Goal: Book appointment/travel/reservation

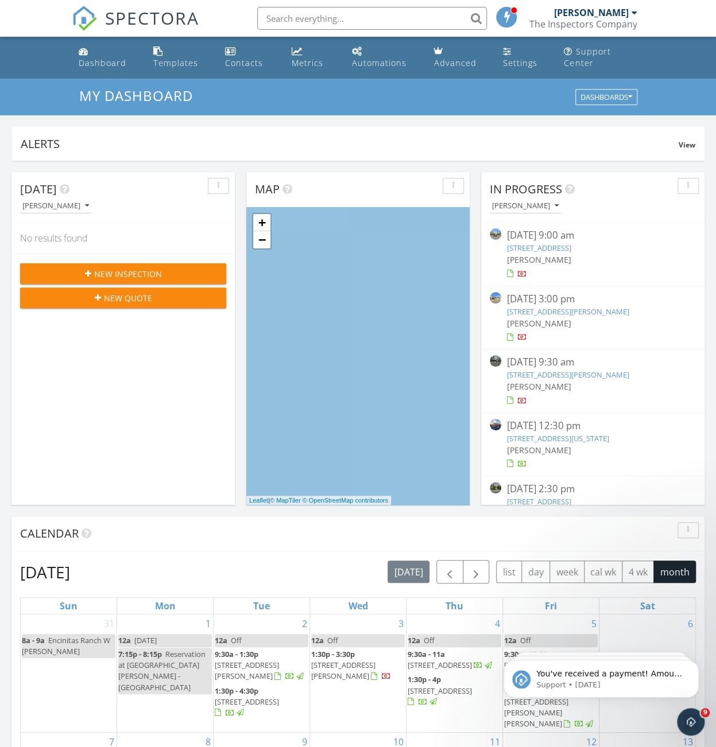
click at [596, 378] on link "[STREET_ADDRESS][PERSON_NAME]" at bounding box center [568, 375] width 122 height 10
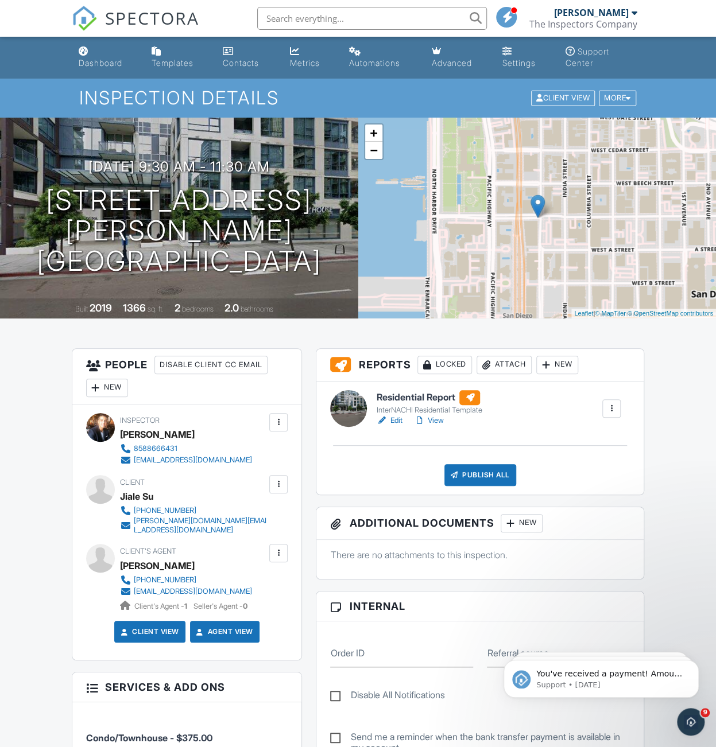
click at [608, 409] on div at bounding box center [610, 408] width 11 height 11
click at [570, 495] on div "Delete" at bounding box center [577, 497] width 24 height 13
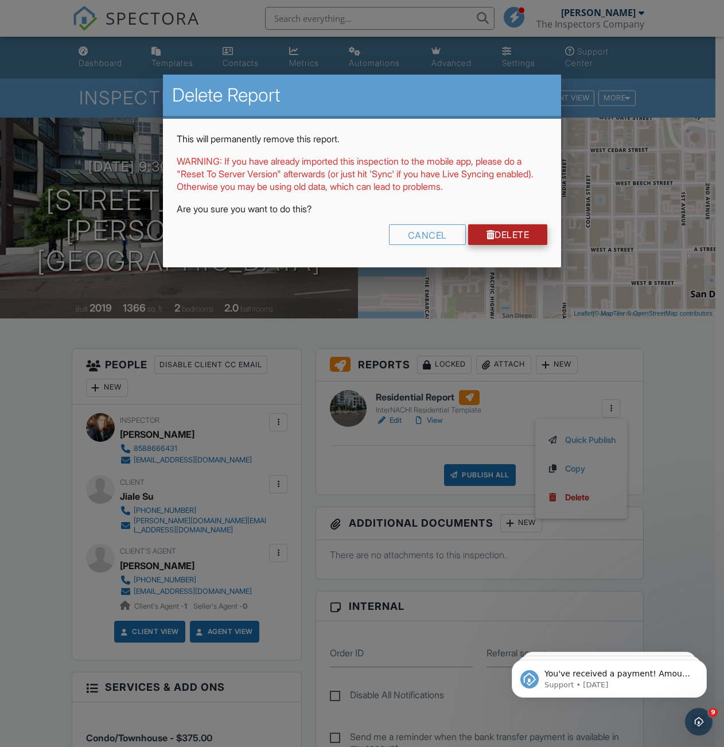
click at [496, 230] on link "Delete" at bounding box center [508, 234] width 80 height 21
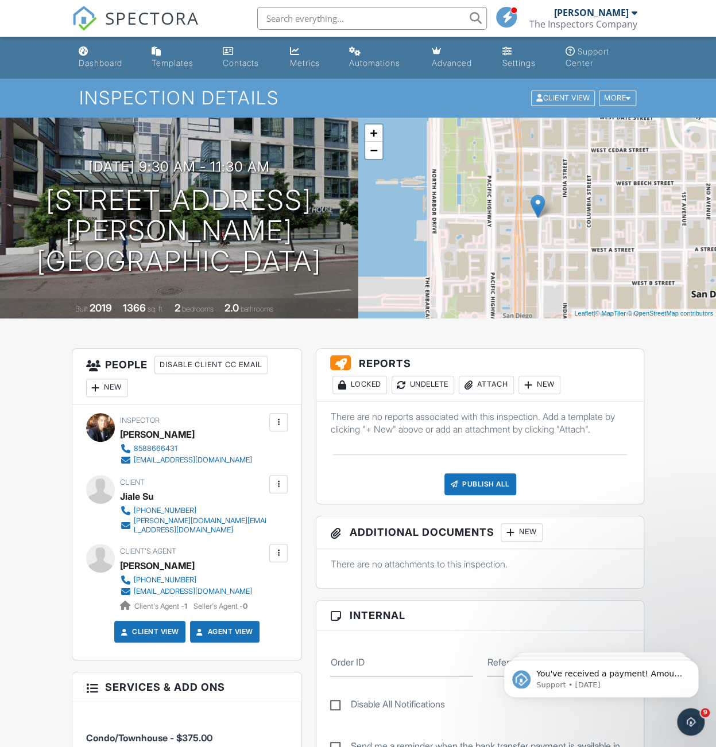
click at [489, 389] on div "Attach" at bounding box center [486, 385] width 55 height 18
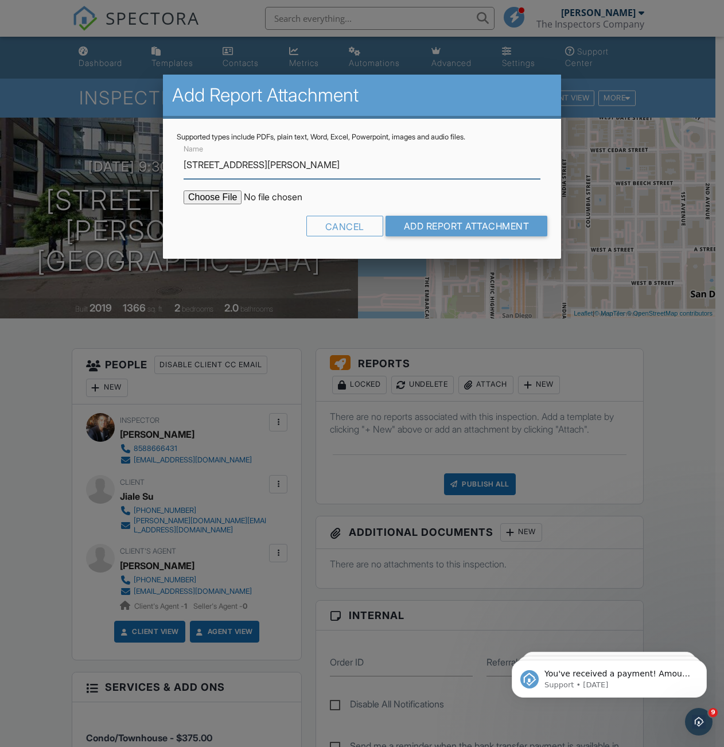
type input "[STREET_ADDRESS][PERSON_NAME]"
click at [217, 200] on input "file" at bounding box center [281, 198] width 195 height 14
type input "C:\fakepath\1388_Kettner_Blvd_2702_9-26-25.pdf"
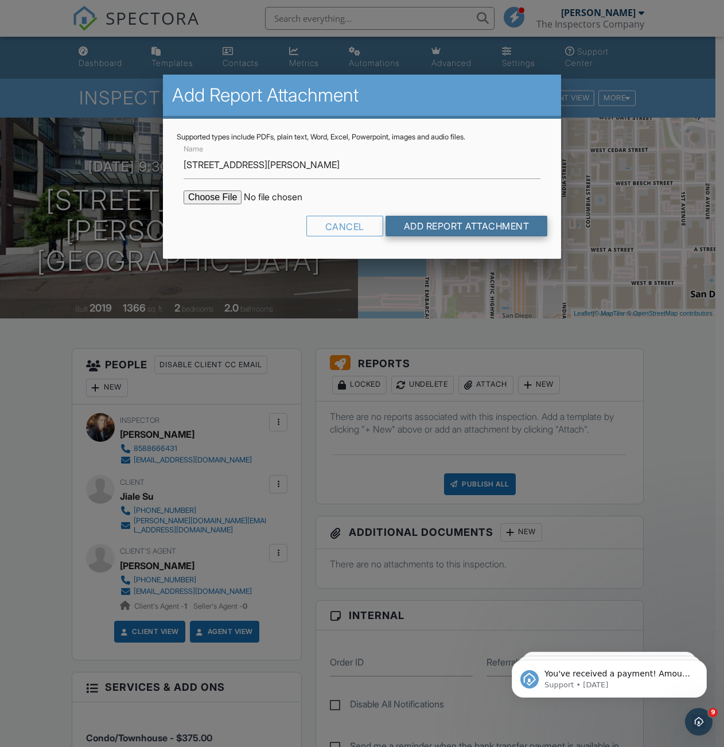
drag, startPoint x: 424, startPoint y: 224, endPoint x: 439, endPoint y: 3, distance: 222.0
click at [425, 224] on input "Add Report Attachment" at bounding box center [467, 226] width 162 height 21
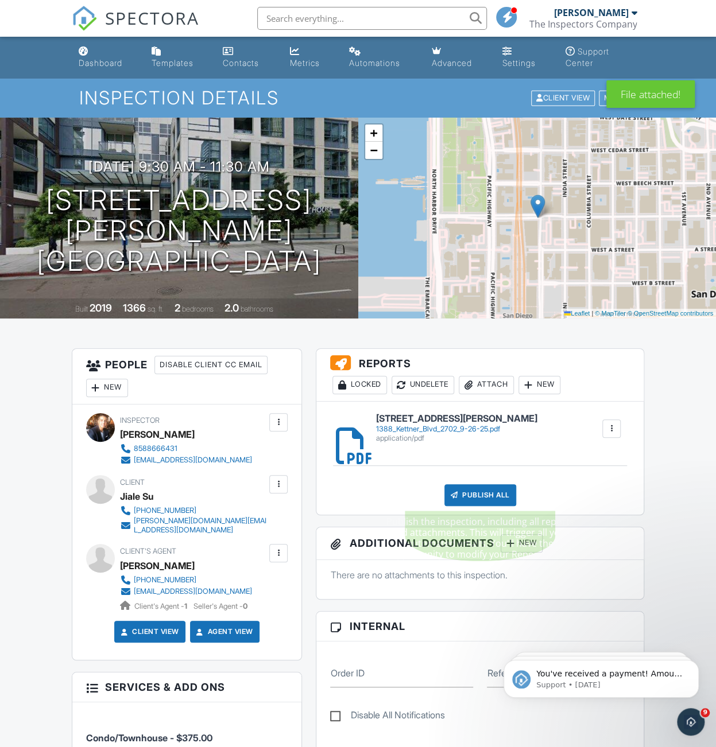
click at [469, 490] on div "Publish All" at bounding box center [480, 495] width 72 height 22
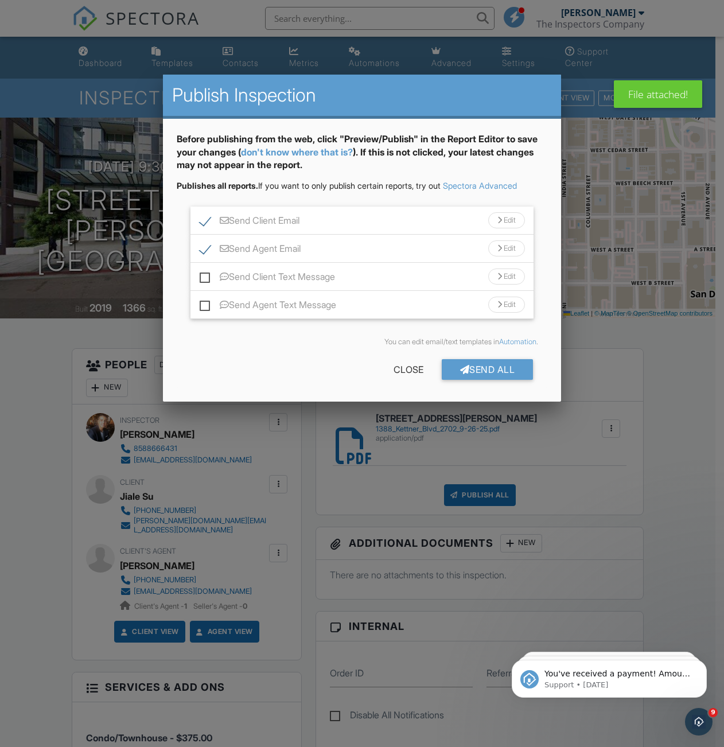
click at [208, 279] on label "Send Client Text Message" at bounding box center [267, 278] width 135 height 14
click at [207, 275] on input "Send Client Text Message" at bounding box center [203, 270] width 7 height 7
checkbox input "true"
click at [204, 304] on label "Send Agent Text Message" at bounding box center [268, 307] width 137 height 14
click at [204, 303] on input "Send Agent Text Message" at bounding box center [203, 299] width 7 height 7
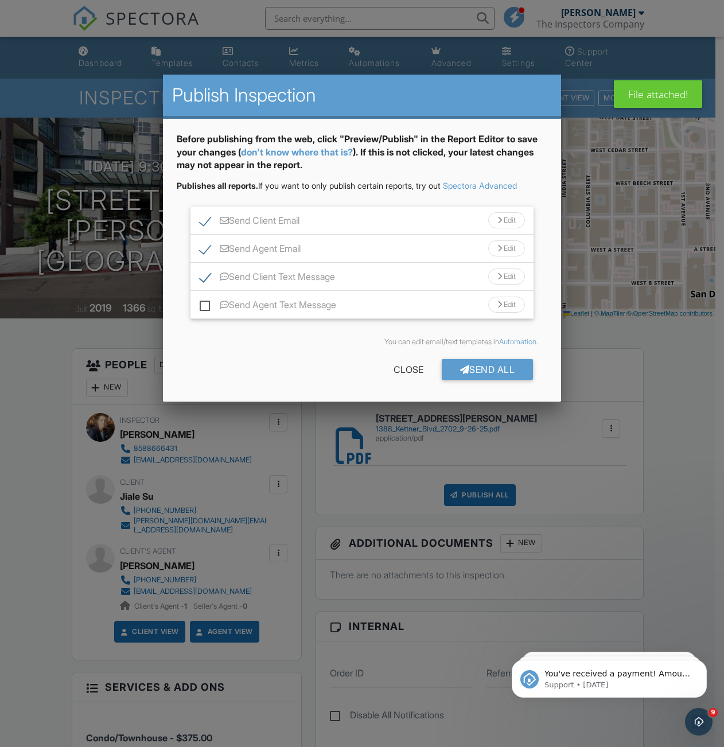
checkbox input "true"
click at [465, 362] on div "Send All" at bounding box center [488, 369] width 92 height 21
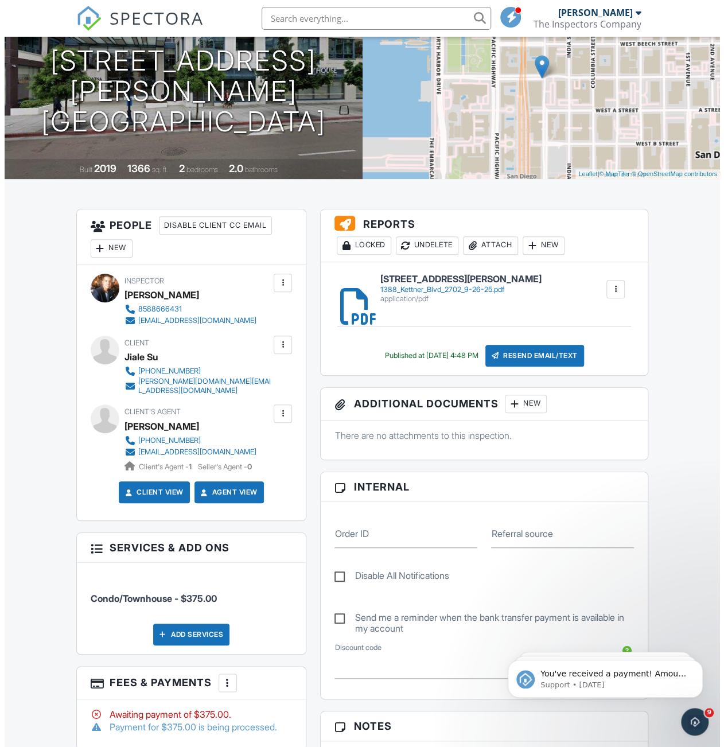
scroll to position [57, 0]
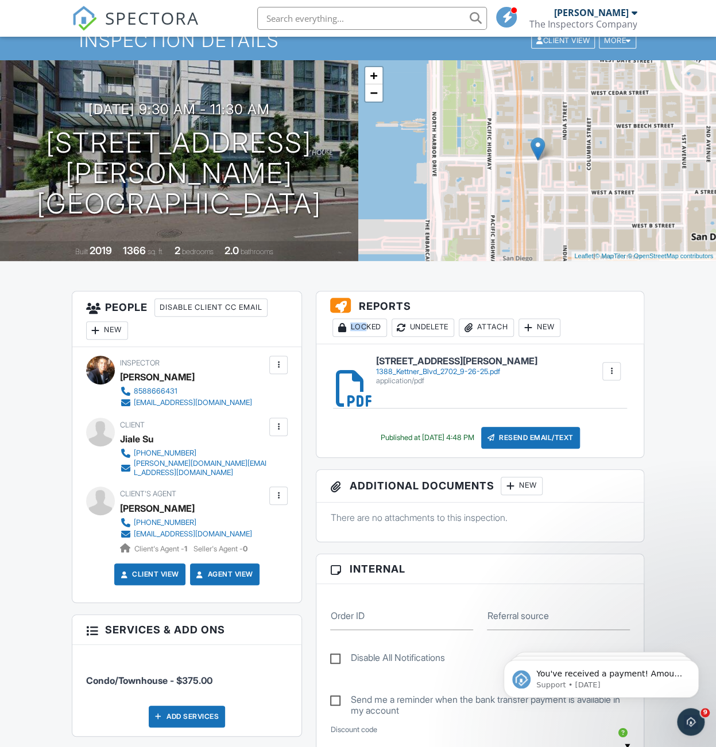
click at [362, 321] on div "Locked" at bounding box center [359, 328] width 55 height 18
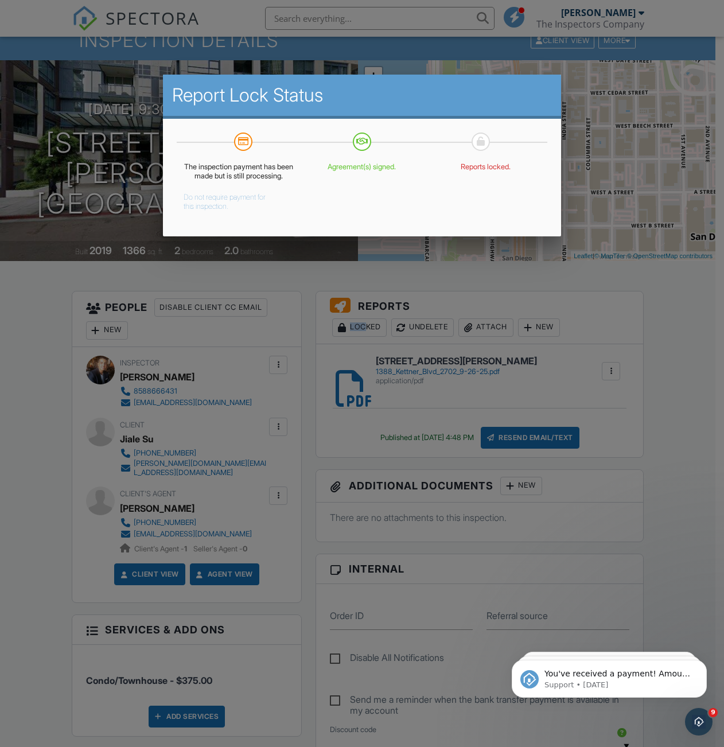
click at [213, 211] on button "Do not require payment for this inspection." at bounding box center [230, 199] width 92 height 23
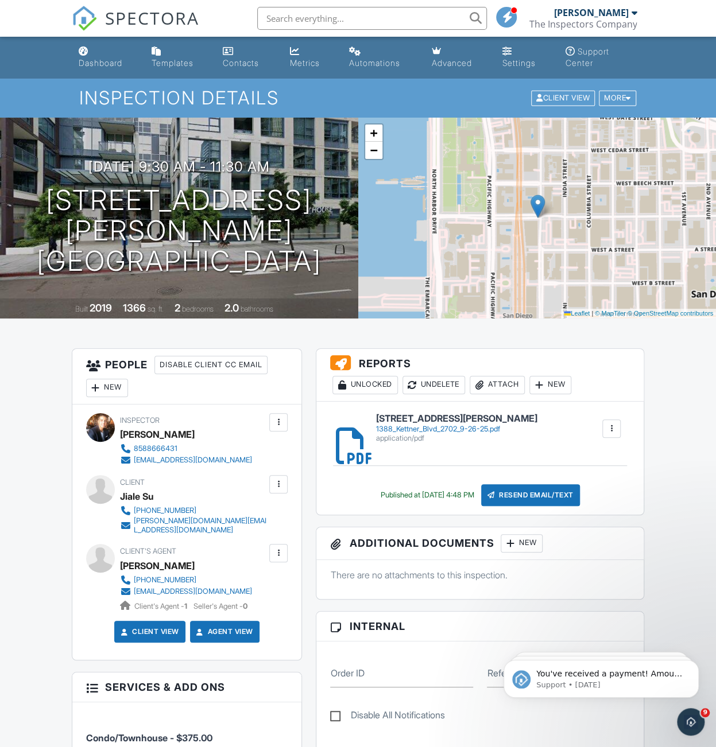
click at [128, 70] on link "Dashboard" at bounding box center [106, 57] width 64 height 33
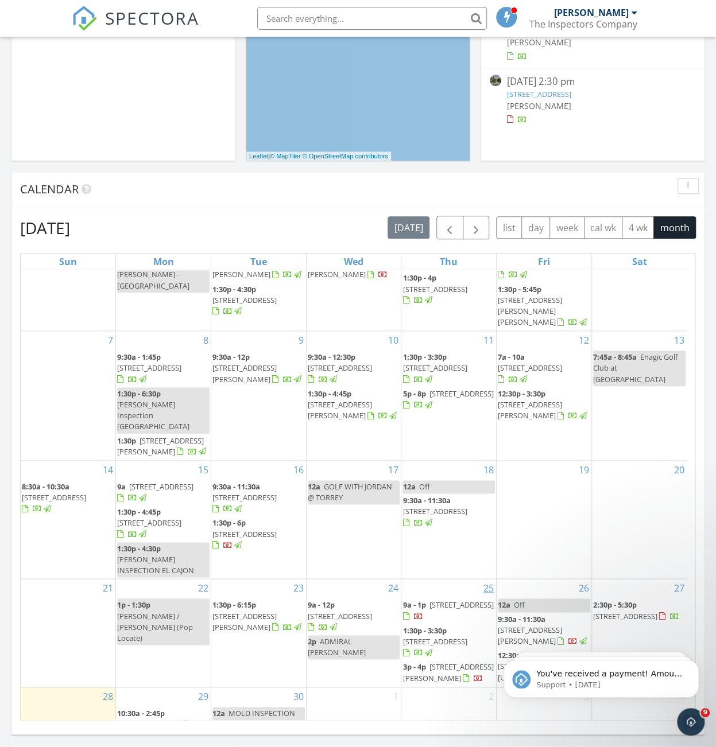
scroll to position [574, 0]
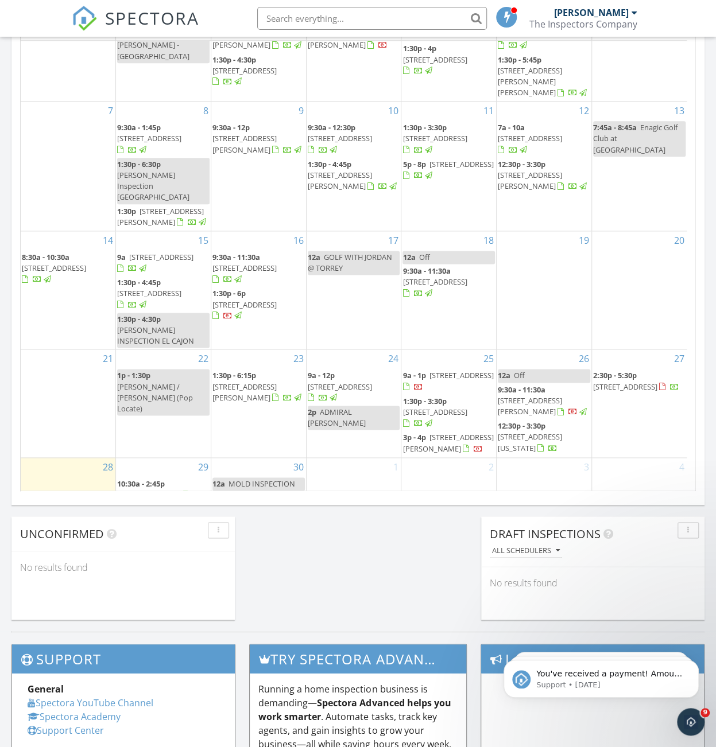
drag, startPoint x: 448, startPoint y: 371, endPoint x: 438, endPoint y: 362, distance: 13.8
click at [438, 370] on span "2400 Alpine Blvd 123, Alpine 91901" at bounding box center [461, 375] width 64 height 10
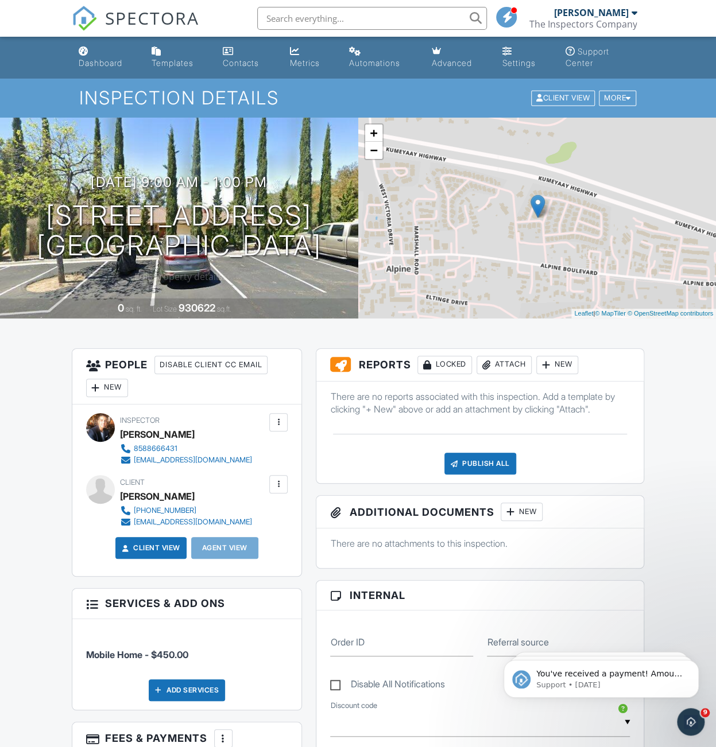
click at [83, 63] on div "Dashboard" at bounding box center [101, 63] width 44 height 10
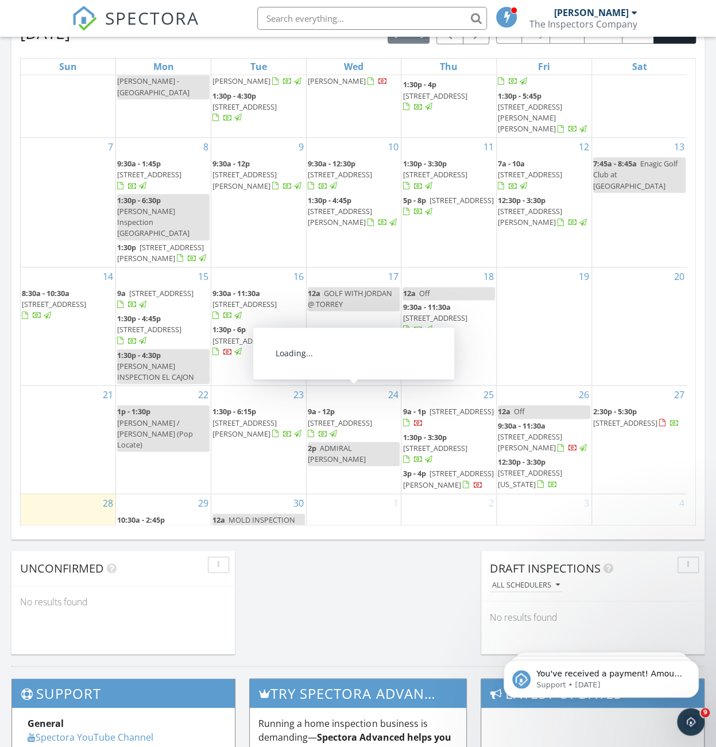
scroll to position [57, 0]
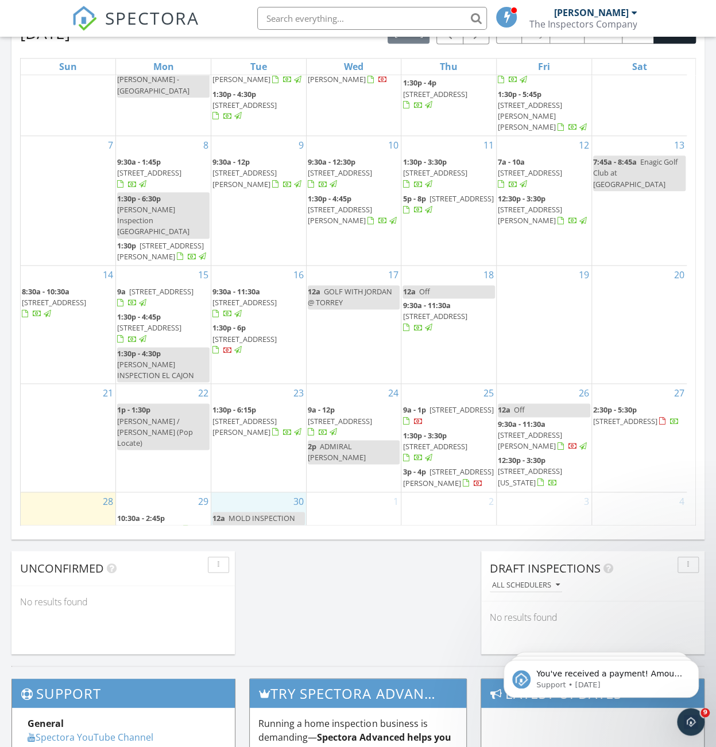
click at [261, 507] on div "30 12a MOLD INSPECTION" at bounding box center [258, 514] width 95 height 45
click at [248, 483] on link "Event" at bounding box center [256, 481] width 59 height 18
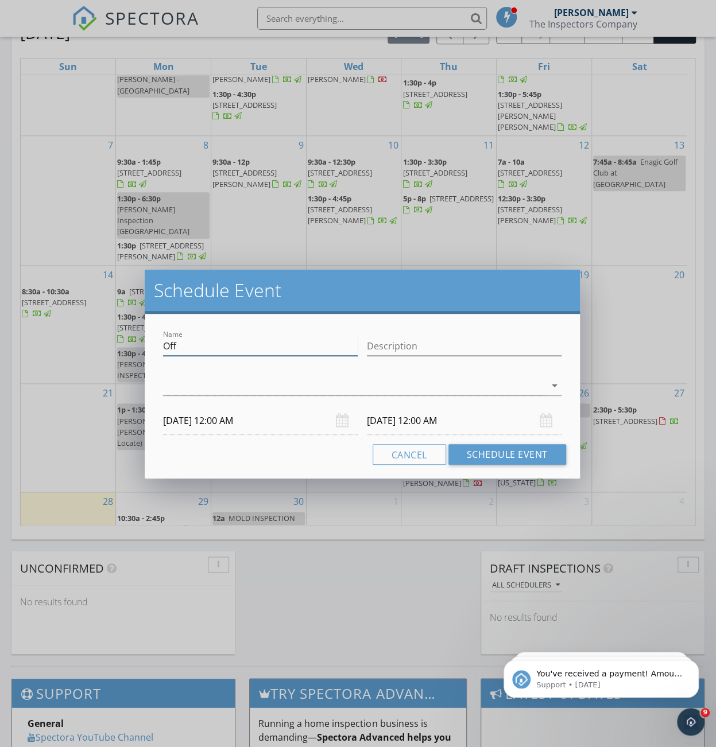
drag, startPoint x: 150, startPoint y: 347, endPoint x: 145, endPoint y: 341, distance: 8.1
click at [146, 343] on div "Name Off Description arrow_drop_down 09/30/2025 12:00 AM 10/01/2025 12:00 AM Ca…" at bounding box center [362, 396] width 434 height 165
type input "Sumit Inspection PB"
click at [183, 385] on div at bounding box center [354, 385] width 382 height 19
click at [182, 390] on div at bounding box center [179, 393] width 20 height 20
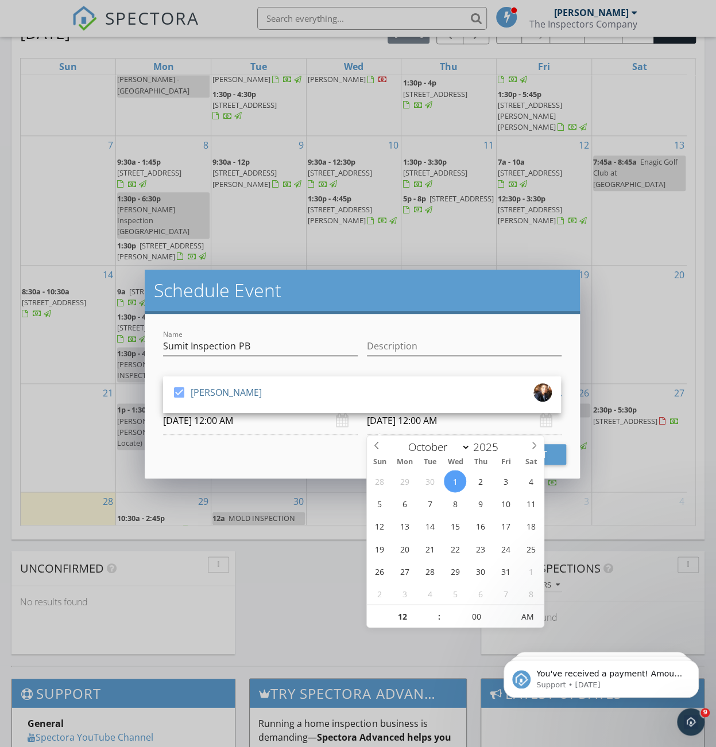
click at [379, 428] on input "10/01/2025 12:00 AM" at bounding box center [464, 421] width 195 height 28
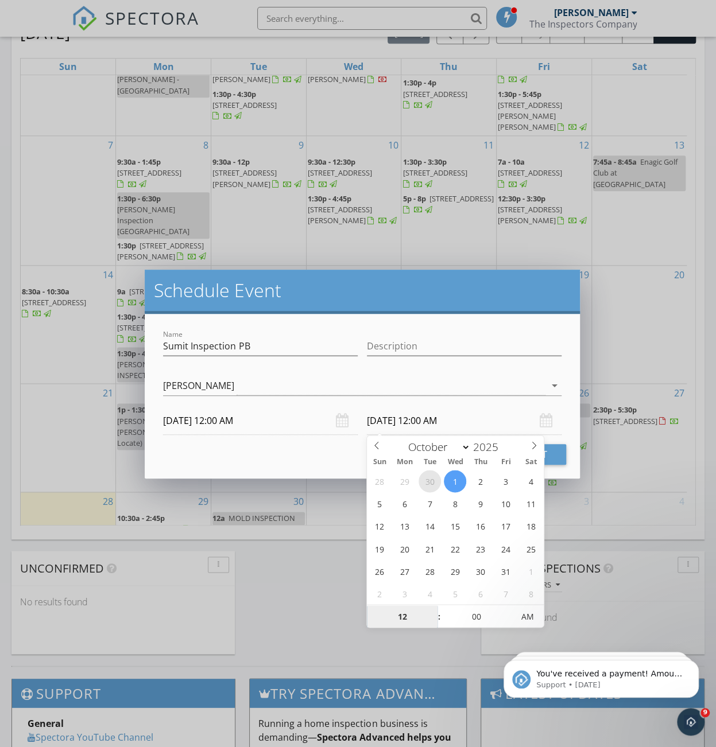
select select "8"
type input "09/30/2025 12:00 AM"
type input "01"
click at [434, 609] on span at bounding box center [433, 610] width 8 height 11
type input "09/30/2025 1:00 PM"
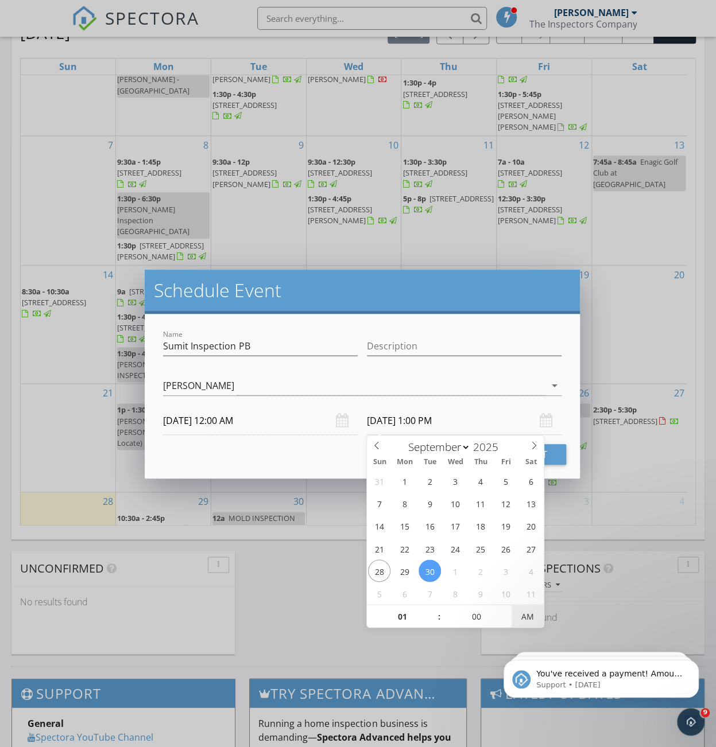
click at [525, 614] on span "AM" at bounding box center [527, 616] width 32 height 23
type input "05"
type input "09/30/2025 1:05 PM"
click at [509, 609] on span at bounding box center [507, 610] width 8 height 11
type input "10"
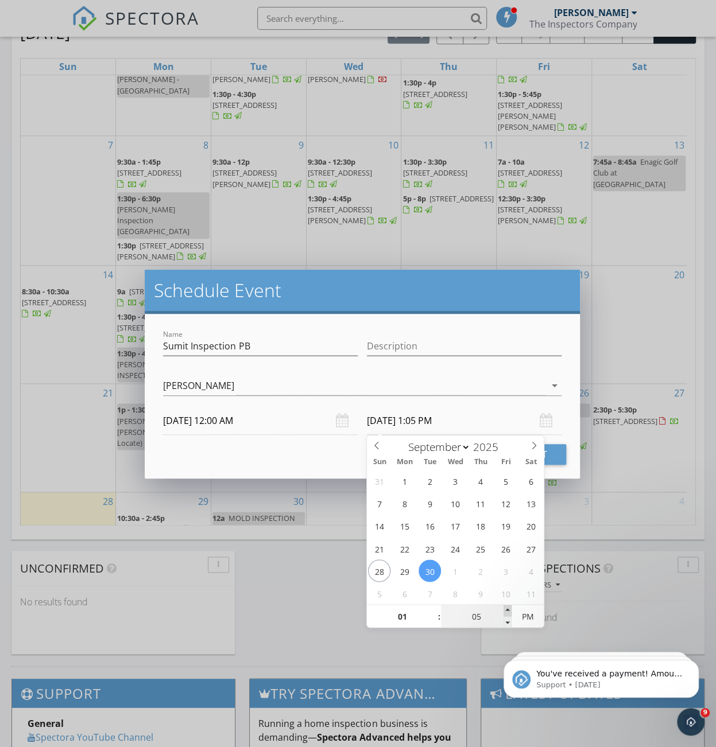
type input "09/30/2025 1:10 PM"
click at [510, 609] on span at bounding box center [507, 610] width 8 height 11
type input "15"
type input "09/30/2025 1:15 PM"
click at [510, 609] on span at bounding box center [507, 610] width 8 height 11
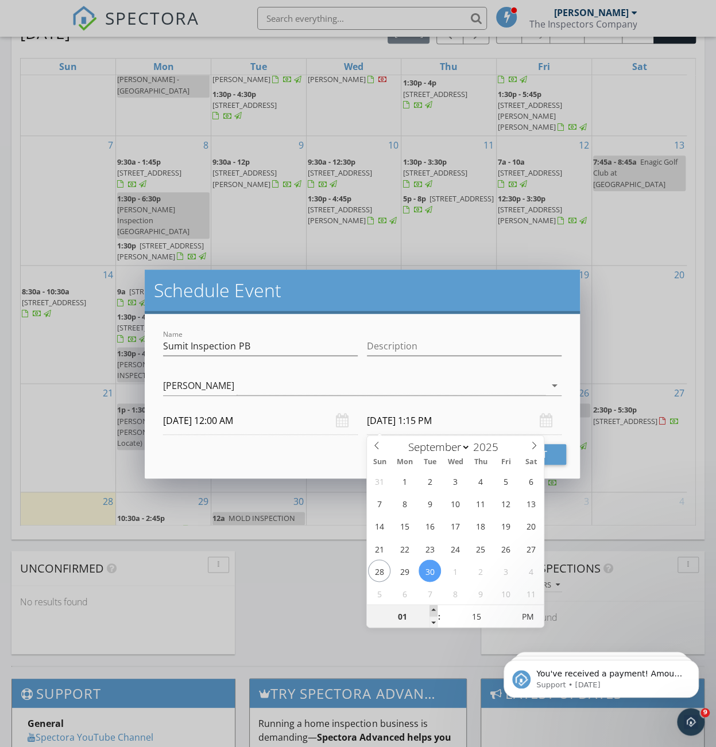
type input "02"
type input "09/30/2025 2:15 PM"
click at [435, 607] on span at bounding box center [433, 610] width 8 height 11
type input "03"
type input "09/30/2025 3:15 PM"
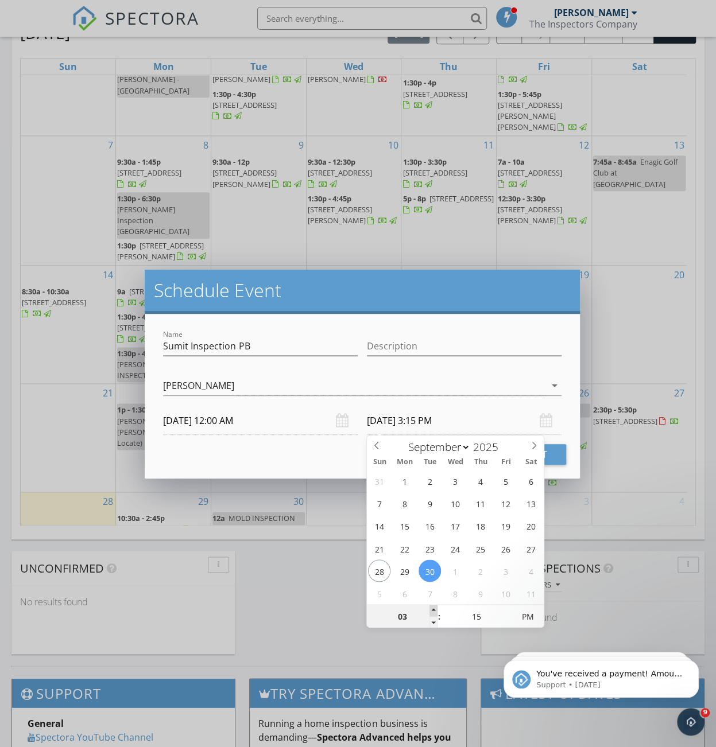
click at [435, 607] on span at bounding box center [433, 610] width 8 height 11
type input "02"
type input "09/30/2025 2:15 PM"
click at [434, 620] on span at bounding box center [433, 621] width 8 height 11
click at [562, 459] on button "Schedule Event" at bounding box center [507, 454] width 118 height 21
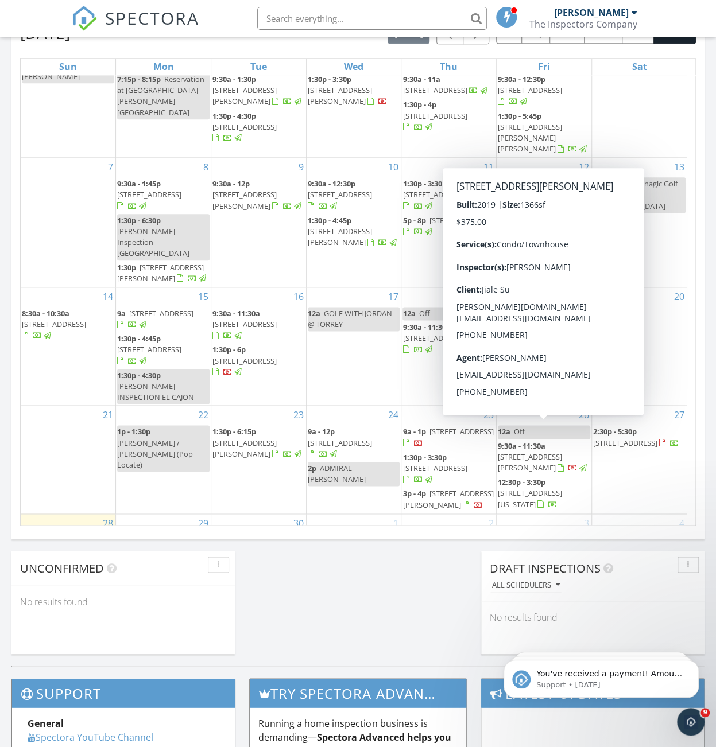
scroll to position [60, 0]
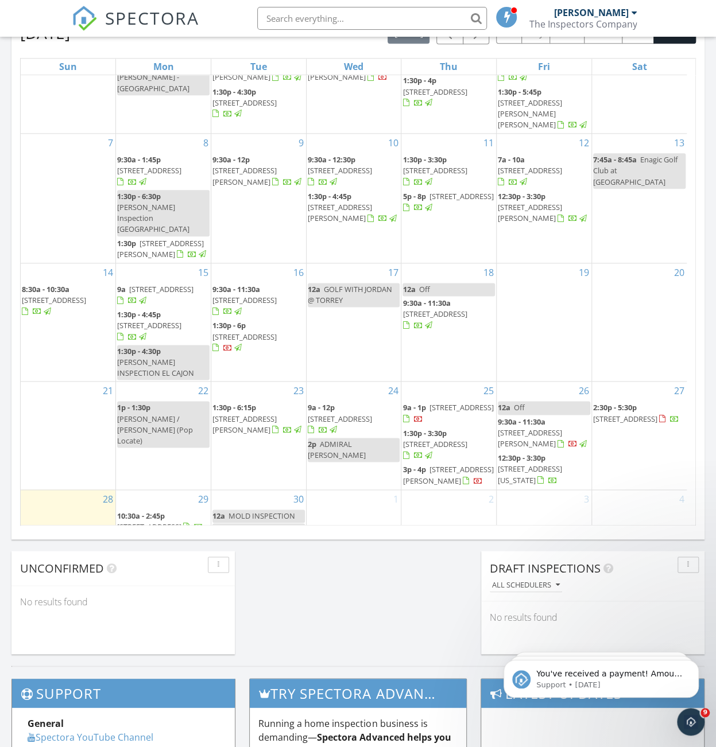
click at [153, 490] on div "29 10:30a - 2:45p 13599 Tradition St, San Diego 92128" at bounding box center [163, 519] width 95 height 59
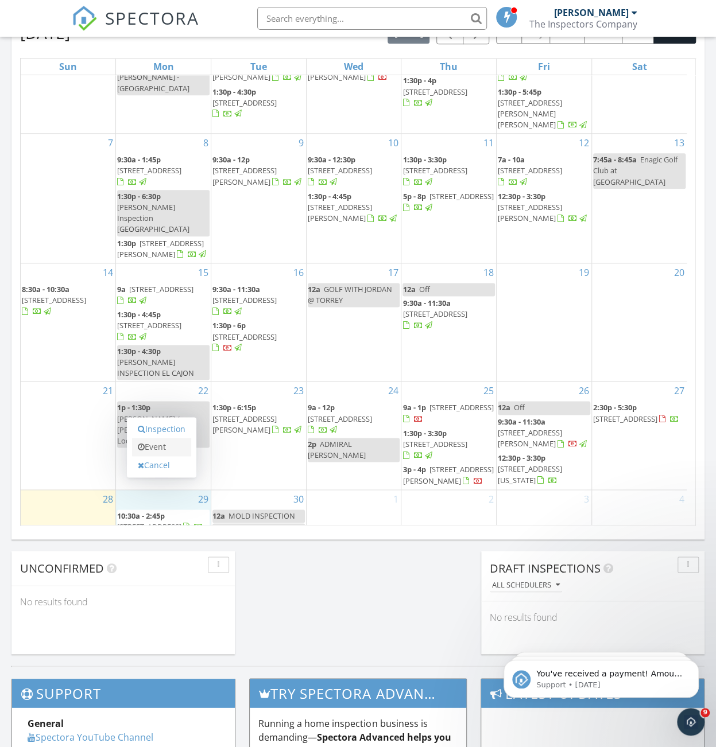
click at [150, 449] on link "Event" at bounding box center [161, 447] width 59 height 18
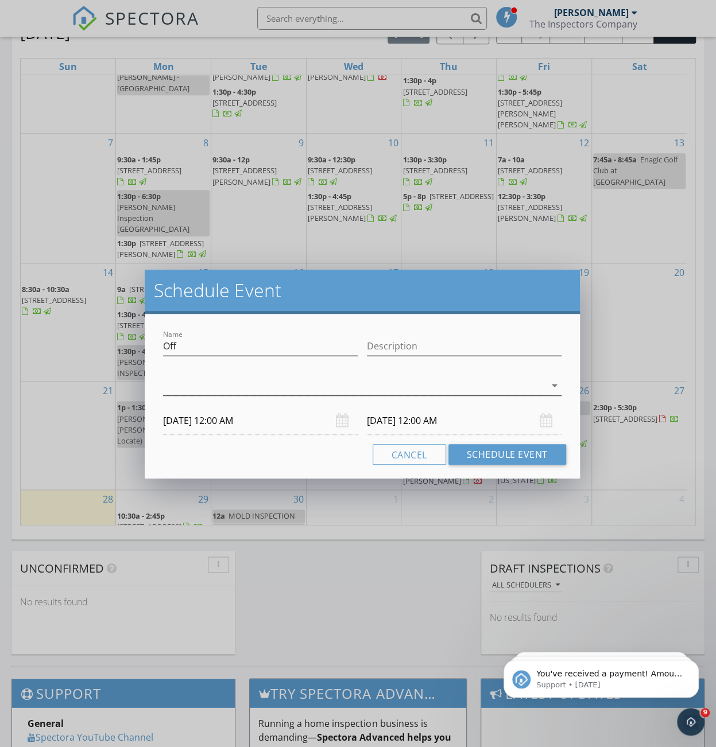
click at [324, 390] on div at bounding box center [354, 385] width 382 height 19
click at [232, 400] on div "[PERSON_NAME]" at bounding box center [226, 392] width 71 height 18
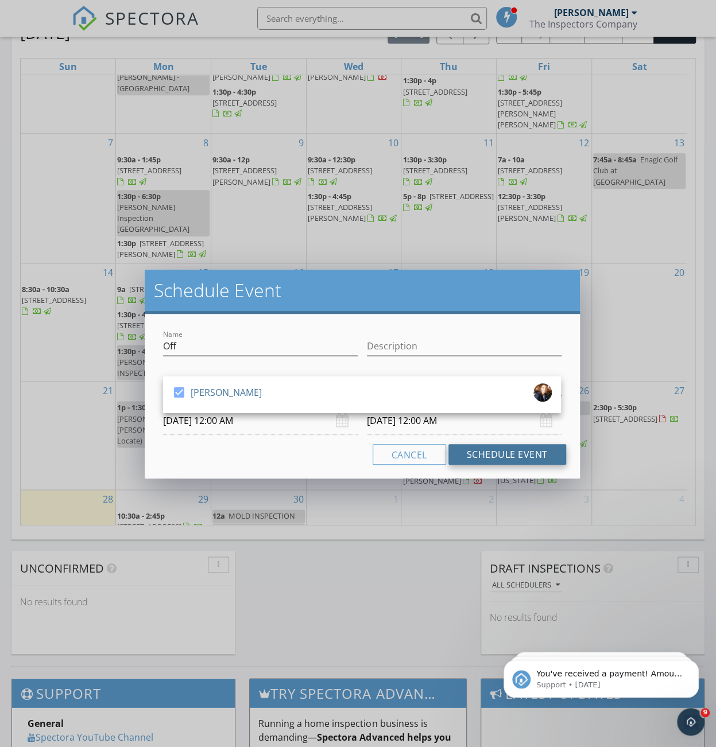
drag, startPoint x: 531, startPoint y: 455, endPoint x: 293, endPoint y: 486, distance: 240.1
click at [532, 455] on button "Schedule Event" at bounding box center [507, 454] width 118 height 21
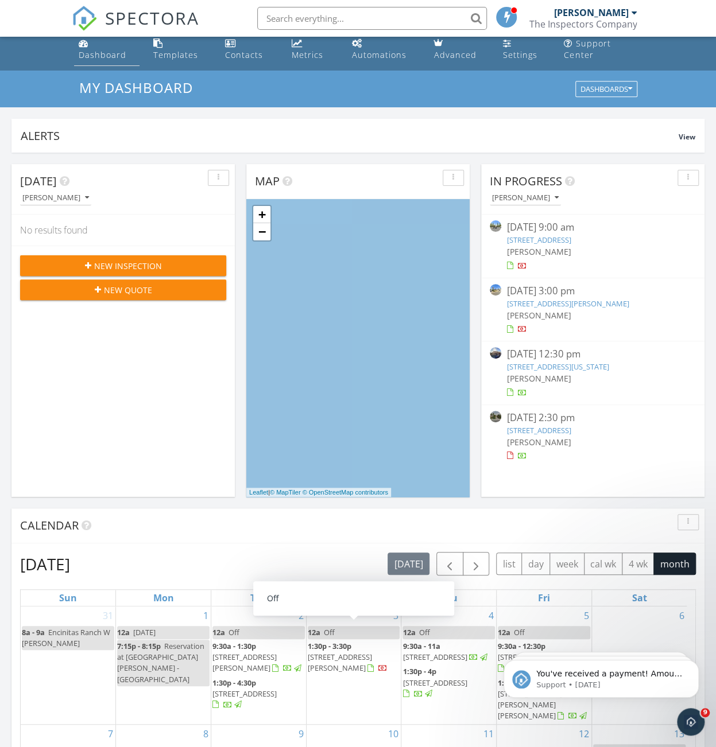
scroll to position [0, 0]
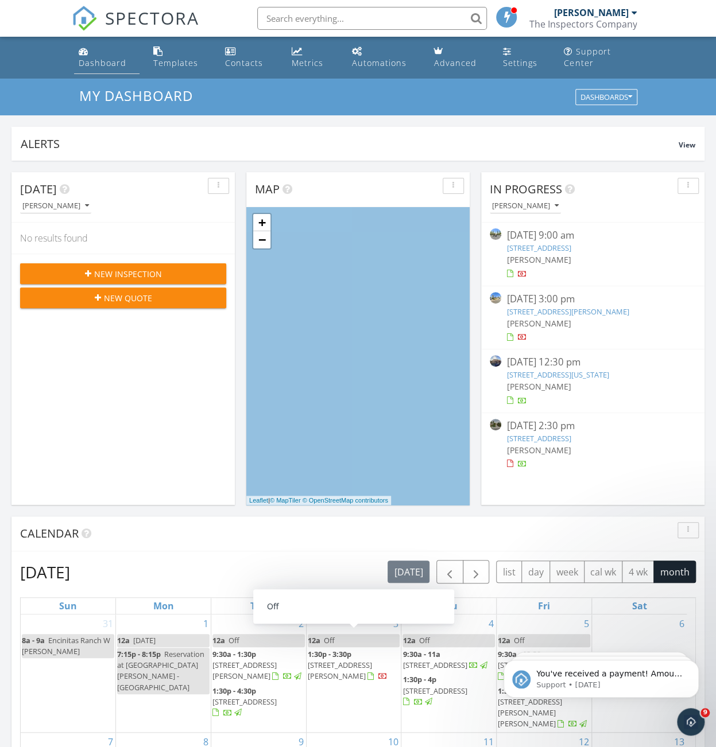
click at [103, 55] on link "Dashboard" at bounding box center [106, 57] width 65 height 33
